Goal: Transaction & Acquisition: Purchase product/service

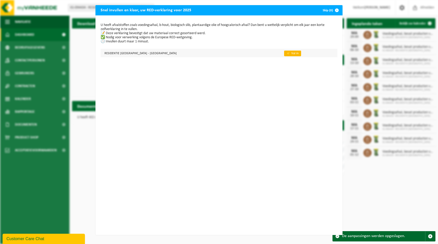
click at [284, 53] on link "👉 Vul in" at bounding box center [292, 54] width 17 height 6
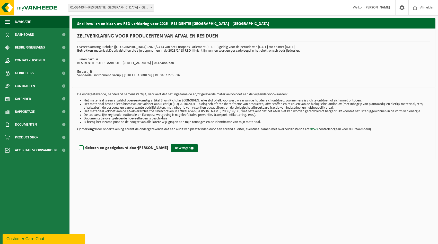
click at [82, 149] on label "Gelezen en goedgekeurd door DORIEN PEETERS" at bounding box center [123, 148] width 90 height 8
click at [168, 142] on input "Gelezen en goedgekeurd door DORIEN PEETERS" at bounding box center [168, 141] width 0 height 0
checkbox input "true"
click at [180, 147] on button "Bevestigen" at bounding box center [184, 148] width 26 height 8
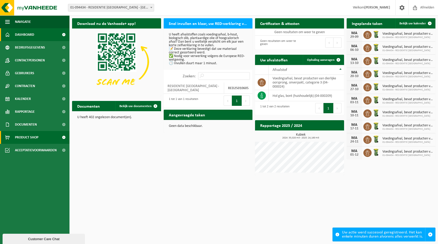
click at [19, 136] on span "Product Shop" at bounding box center [26, 137] width 23 height 13
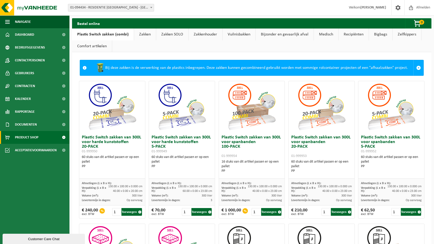
click at [143, 34] on link "Zakken" at bounding box center [145, 35] width 22 height 12
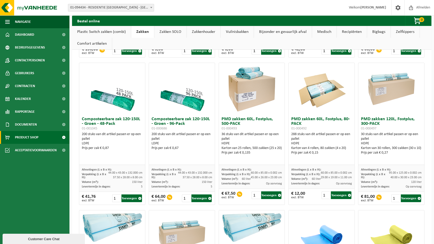
scroll to position [312, 0]
click at [200, 198] on button "Toevoegen" at bounding box center [201, 198] width 20 height 8
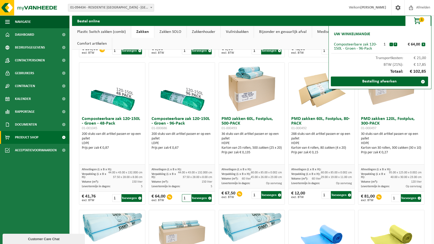
click at [184, 196] on input "1" at bounding box center [186, 198] width 9 height 8
click at [186, 197] on input "2" at bounding box center [186, 198] width 9 height 8
click at [186, 197] on input "3" at bounding box center [186, 198] width 9 height 8
click at [186, 197] on input "4" at bounding box center [186, 198] width 9 height 8
click at [186, 197] on input "5" at bounding box center [186, 198] width 9 height 8
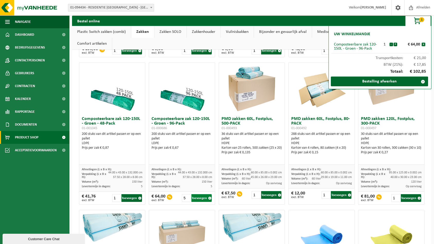
click at [201, 199] on button "Toevoegen" at bounding box center [201, 198] width 20 height 8
type input "1"
click at [394, 45] on button "+" at bounding box center [395, 45] width 4 height 4
click at [391, 44] on button "-" at bounding box center [391, 45] width 4 height 4
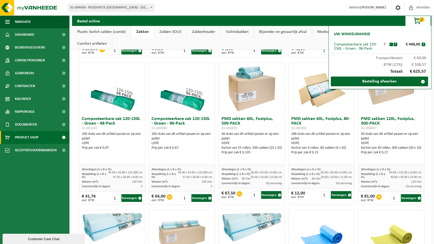
click at [391, 44] on button "-" at bounding box center [391, 45] width 4 height 4
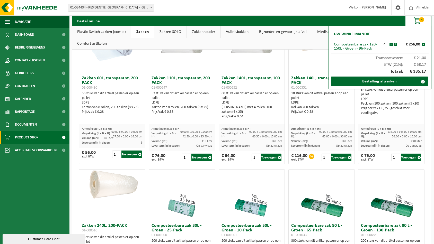
scroll to position [56, 0]
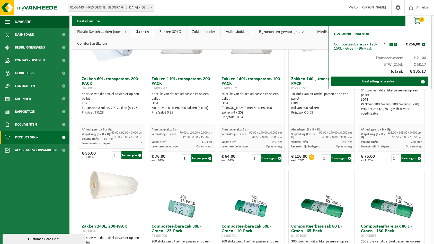
click at [76, 34] on link "Plastic Switch zakken (combi)" at bounding box center [101, 32] width 59 height 12
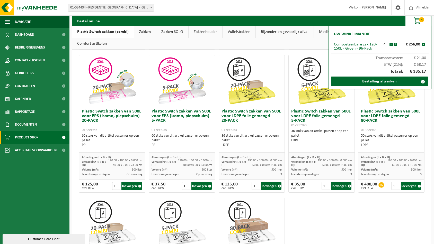
scroll to position [168, 0]
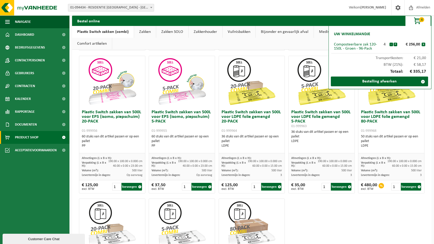
click at [143, 31] on link "Zakken" at bounding box center [145, 32] width 22 height 12
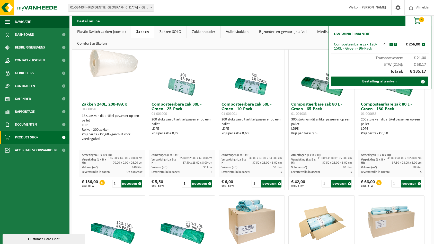
scroll to position [167, 0]
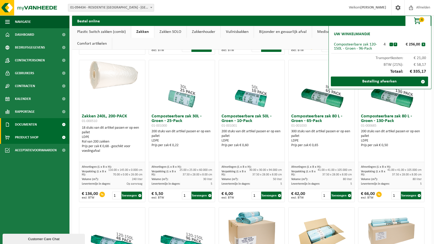
click at [27, 124] on span "Documenten" at bounding box center [26, 124] width 22 height 13
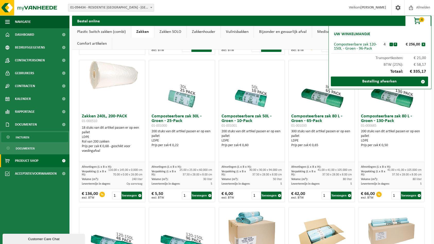
click at [25, 136] on span "Facturen" at bounding box center [23, 138] width 14 height 10
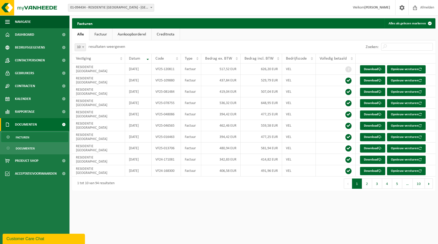
click at [99, 34] on link "Factuur" at bounding box center [100, 35] width 23 height 12
click at [128, 33] on link "Aankoopborderel" at bounding box center [132, 35] width 39 height 12
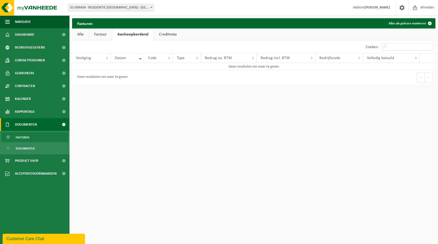
click at [98, 32] on link "Factuur" at bounding box center [100, 35] width 23 height 12
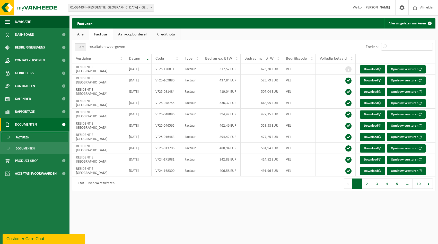
click at [166, 33] on link "Creditnota" at bounding box center [166, 35] width 28 height 12
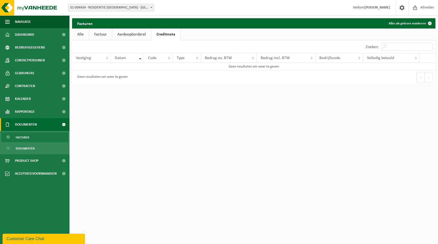
click at [93, 35] on link "Factuur" at bounding box center [100, 35] width 23 height 12
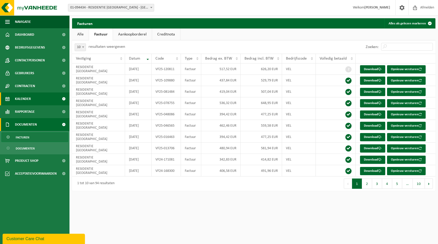
click at [25, 99] on span "Kalender" at bounding box center [23, 99] width 16 height 13
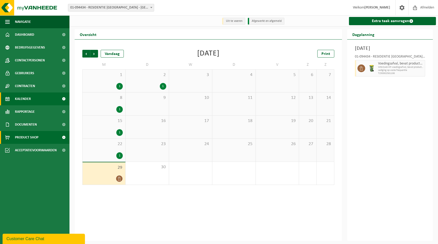
click at [24, 138] on span "Product Shop" at bounding box center [26, 137] width 23 height 13
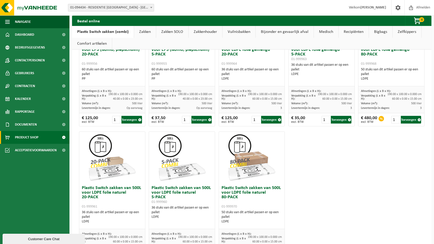
scroll to position [273, 0]
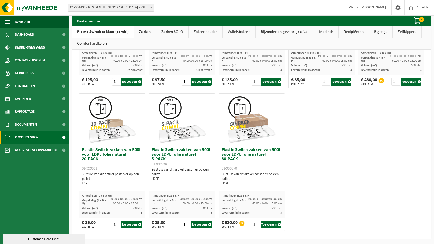
click at [148, 31] on link "Zakken" at bounding box center [145, 32] width 22 height 12
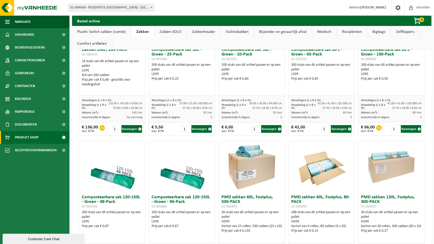
scroll to position [229, 0]
